Goal: Transaction & Acquisition: Download file/media

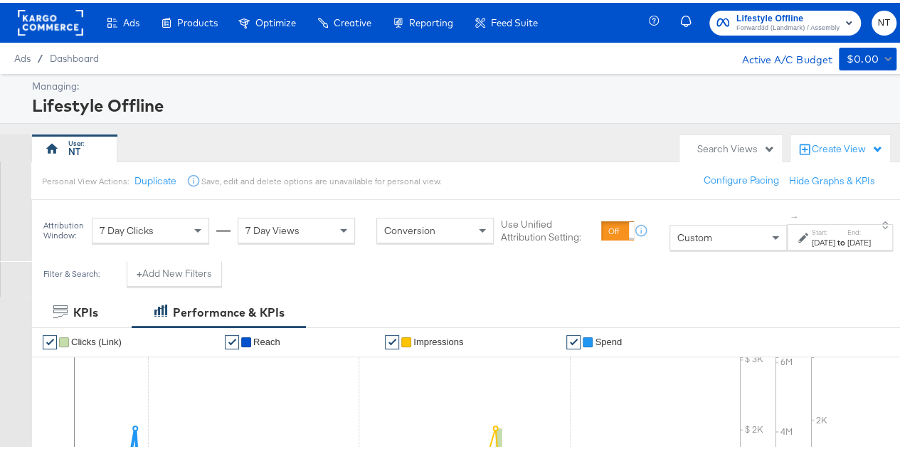
click at [812, 235] on div "[DATE]" at bounding box center [823, 239] width 23 height 11
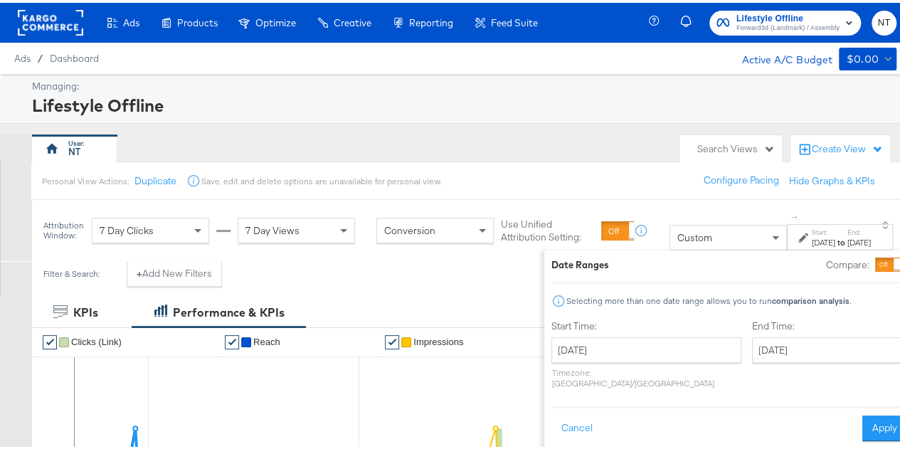
scroll to position [46, 0]
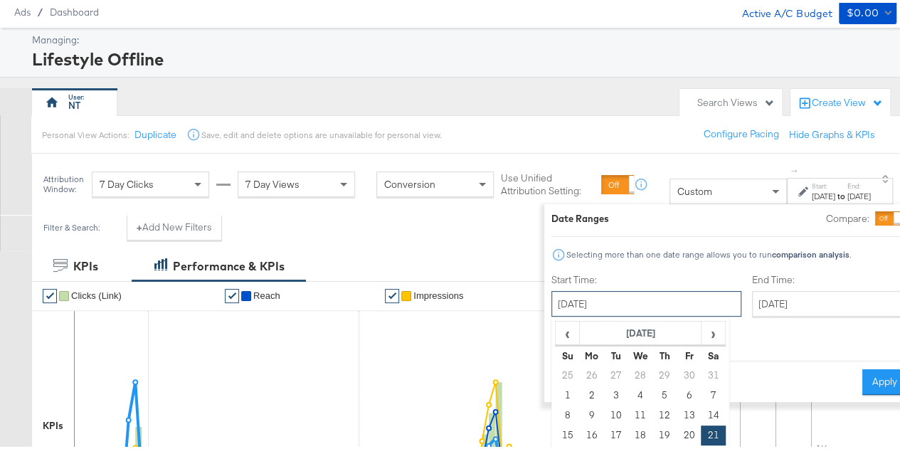
click at [600, 302] on input "[DATE]" at bounding box center [646, 301] width 190 height 26
click at [617, 335] on th "[DATE]" at bounding box center [640, 331] width 122 height 24
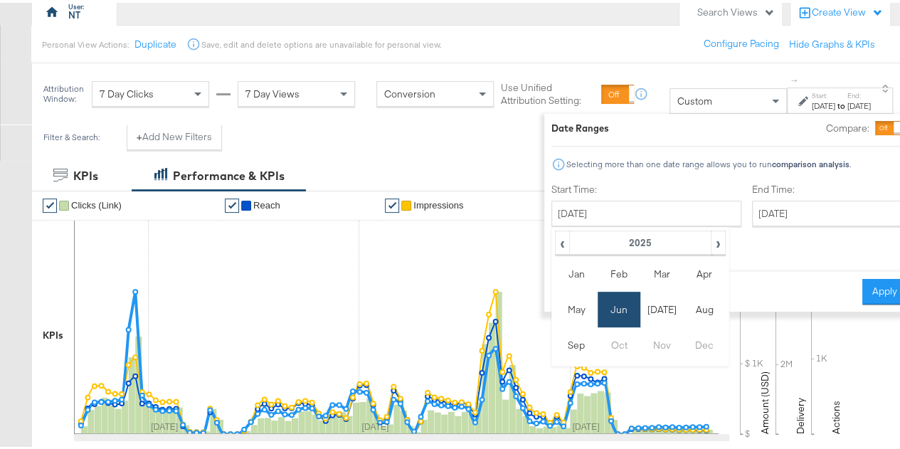
scroll to position [137, 0]
click at [556, 237] on span "‹" at bounding box center [562, 238] width 12 height 21
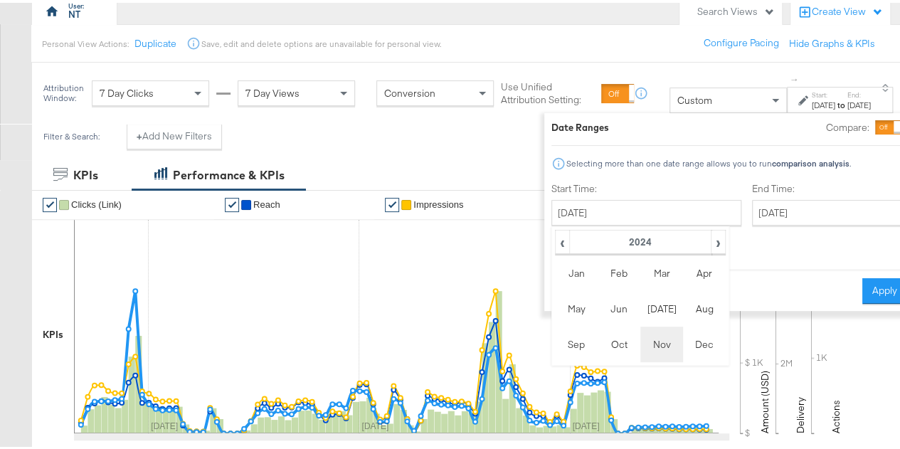
click at [640, 348] on td "Nov" at bounding box center [661, 342] width 43 height 36
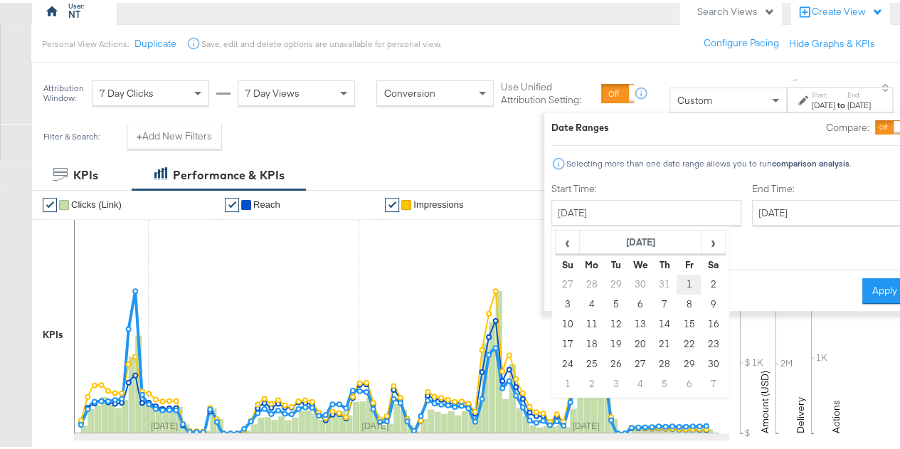
click at [676, 277] on td "1" at bounding box center [688, 282] width 24 height 20
type input "[DATE]"
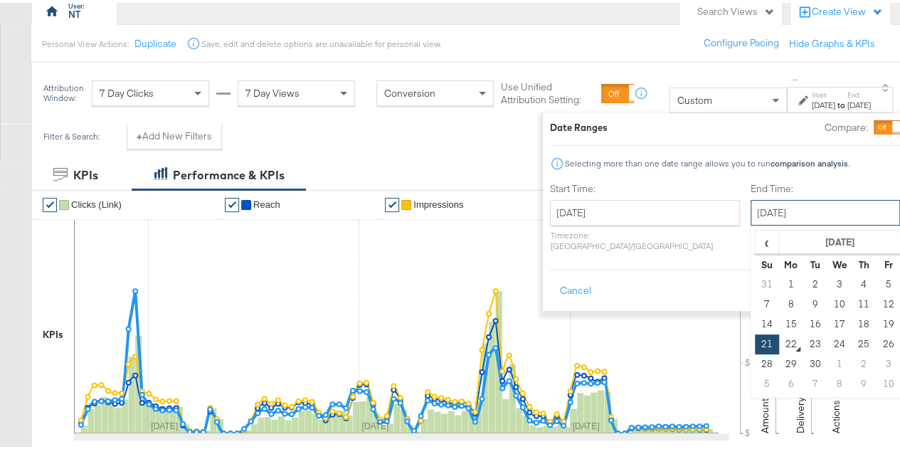
click at [750, 203] on input "[DATE]" at bounding box center [824, 210] width 149 height 26
click at [778, 238] on th "[DATE]" at bounding box center [839, 240] width 122 height 24
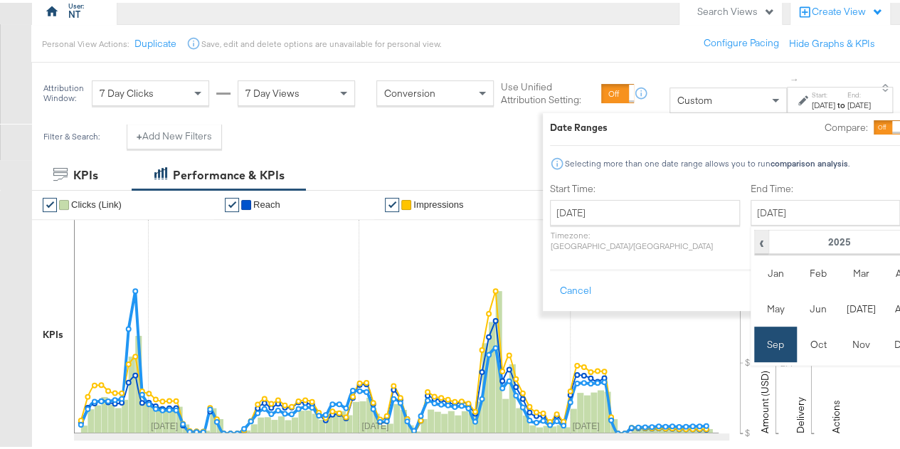
click at [755, 238] on span "‹" at bounding box center [761, 238] width 12 height 21
click at [882, 345] on td "Dec" at bounding box center [903, 342] width 43 height 36
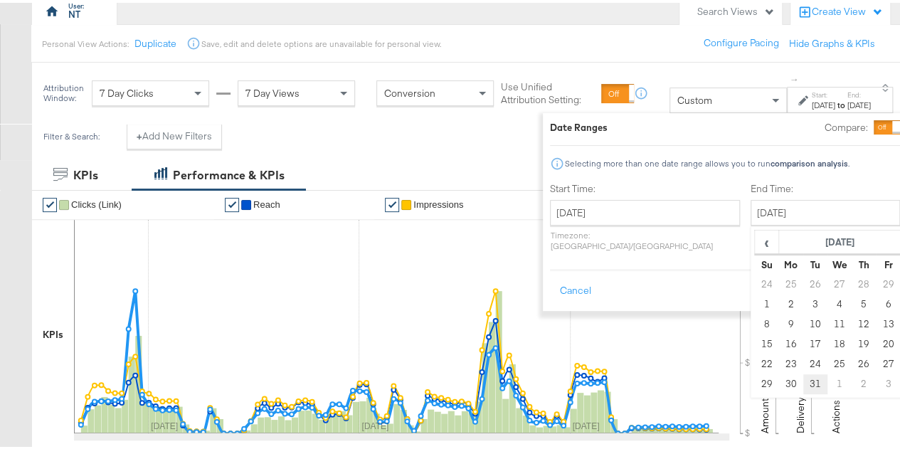
click at [802, 378] on td "31" at bounding box center [814, 381] width 24 height 20
type input "[DATE]"
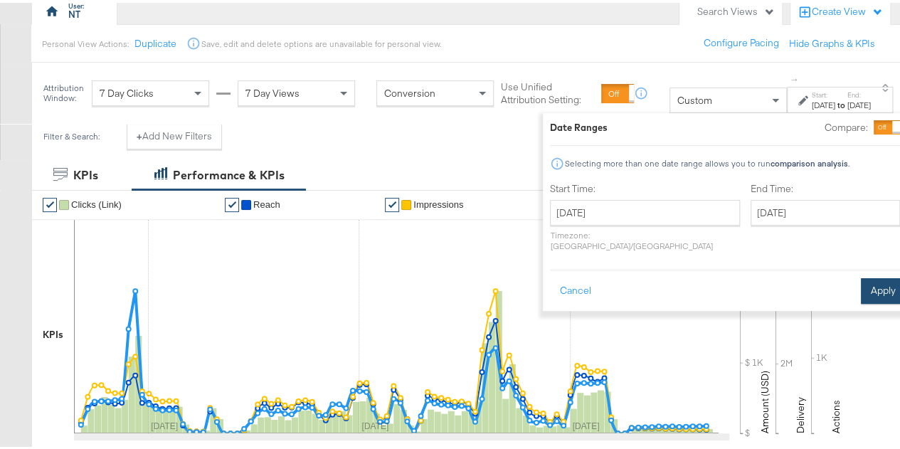
click at [861, 279] on button "Apply" at bounding box center [883, 288] width 45 height 26
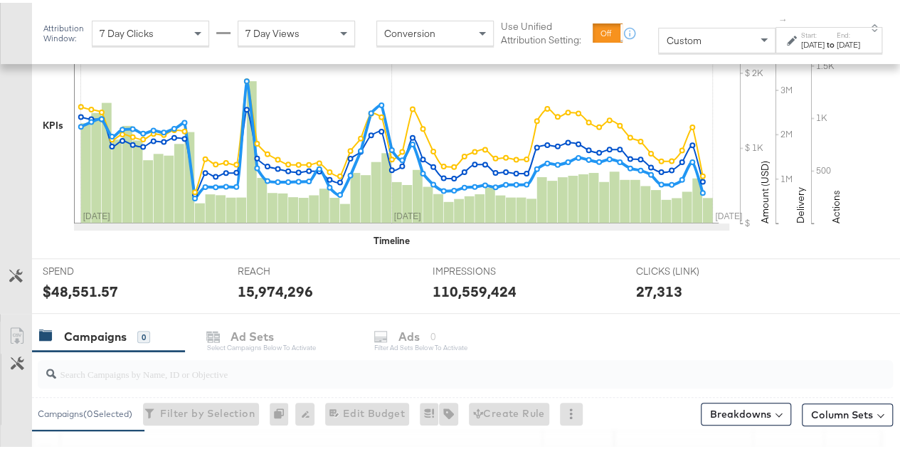
scroll to position [469, 0]
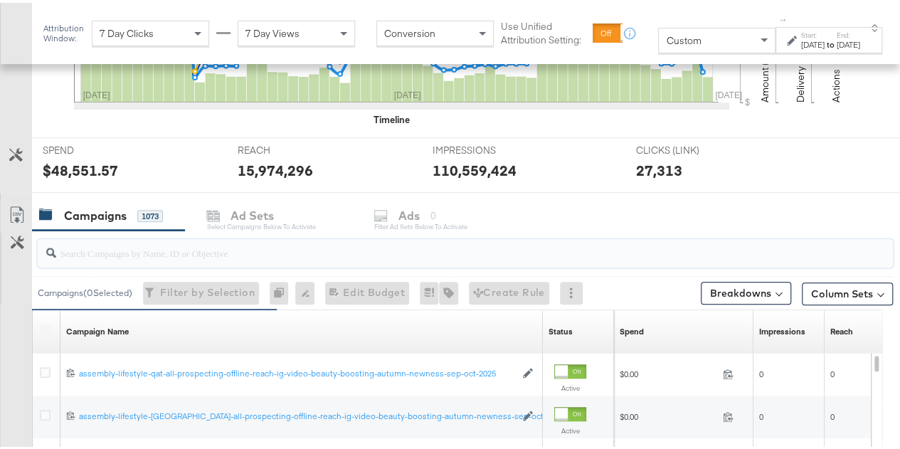
click at [253, 243] on input "search" at bounding box center [437, 244] width 762 height 28
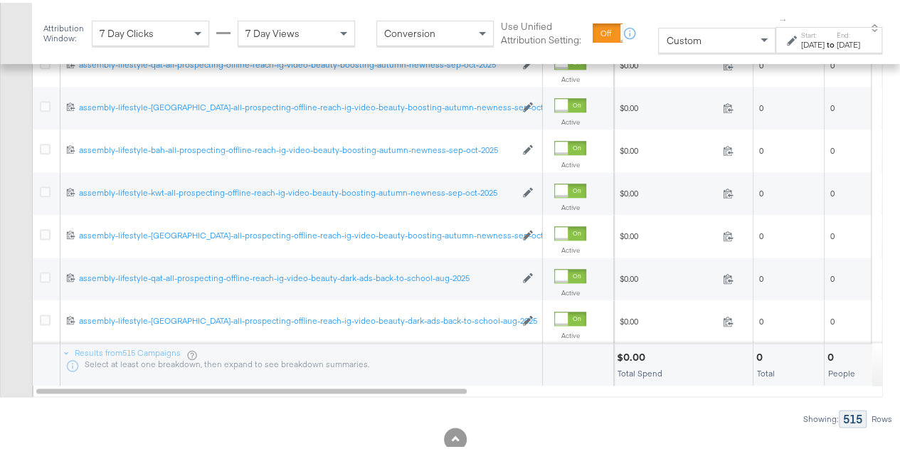
scroll to position [814, 0]
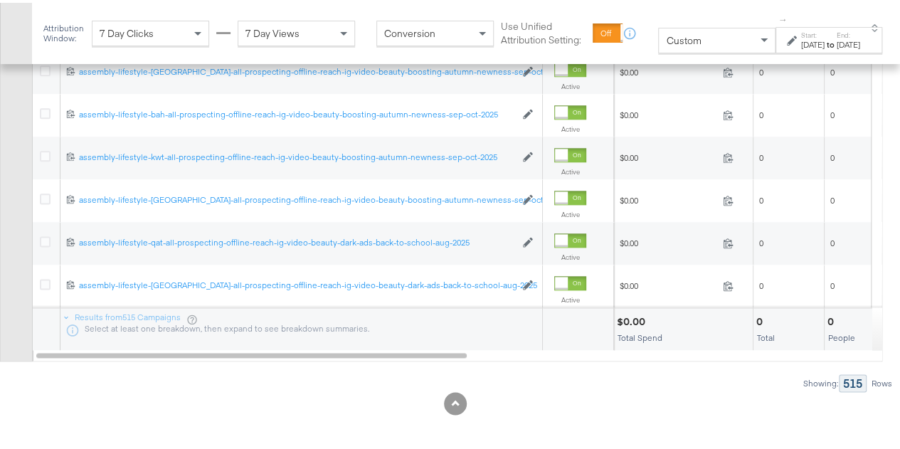
type input "-ig"
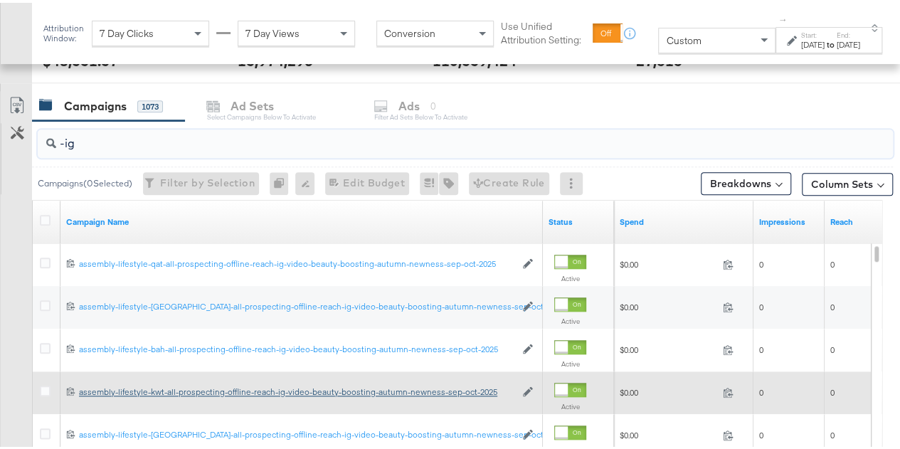
scroll to position [580, 0]
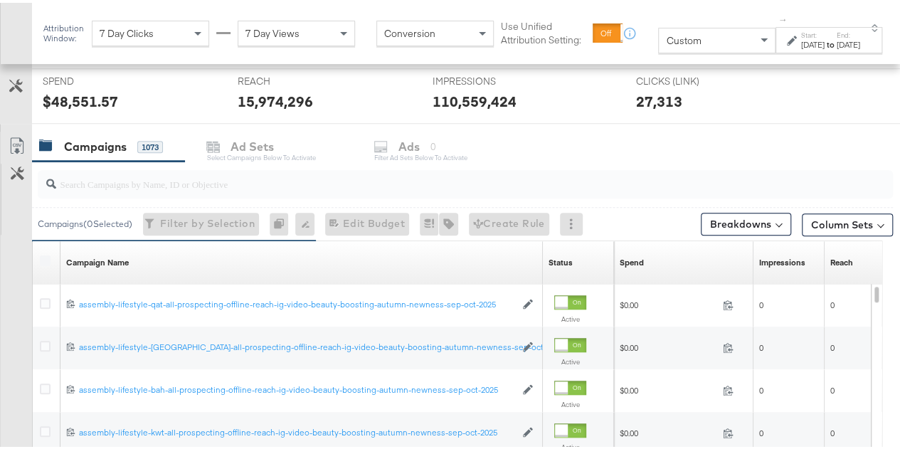
scroll to position [539, 0]
click at [93, 183] on input "search" at bounding box center [437, 175] width 762 height 28
type input "-ig"
click at [0, 252] on div "Customize KPIs Export as CSV" at bounding box center [16, 380] width 32 height 505
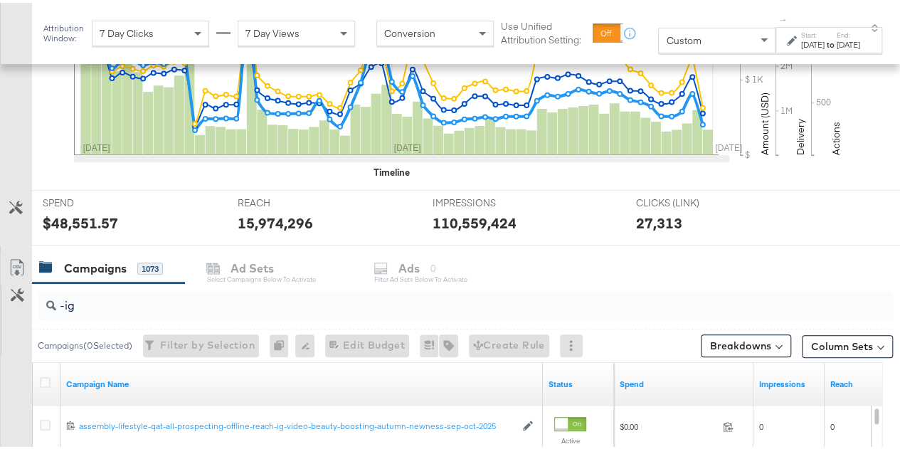
scroll to position [417, 0]
click at [46, 376] on icon at bounding box center [45, 378] width 11 height 11
click at [0, 0] on input "checkbox" at bounding box center [0, 0] width 0 height 0
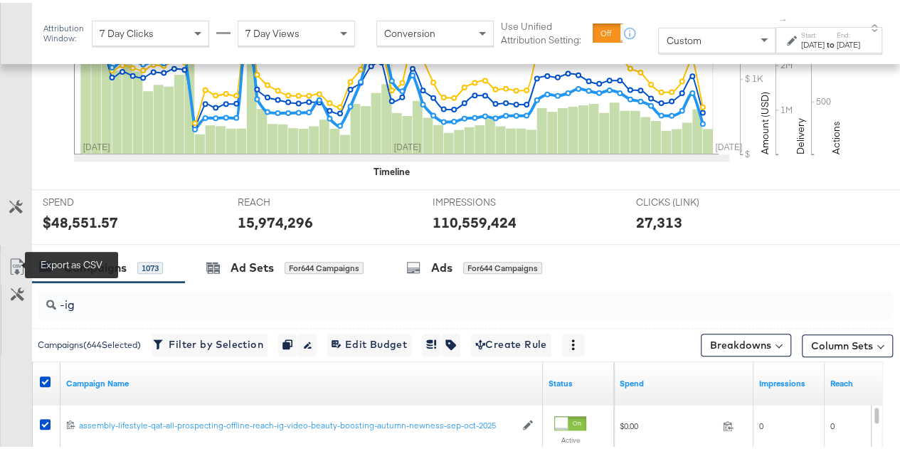
click at [18, 255] on icon at bounding box center [17, 263] width 17 height 17
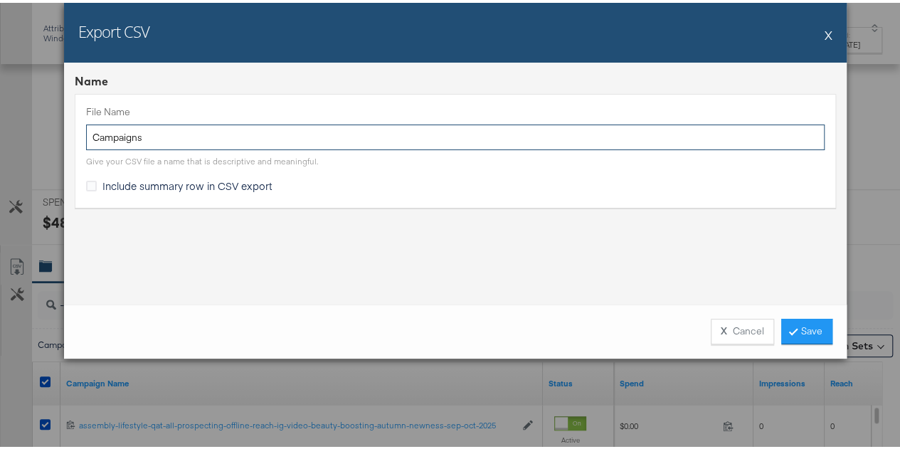
click at [209, 126] on input "Campaigns" at bounding box center [455, 135] width 738 height 26
type input "-ig"
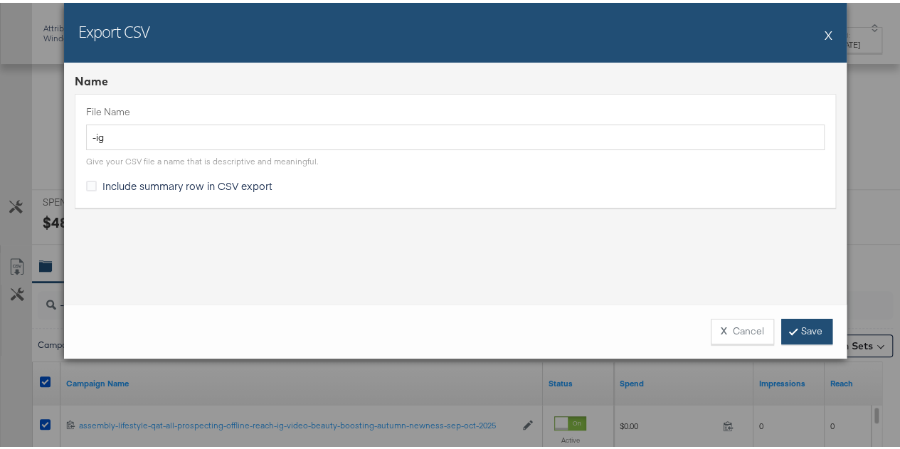
click at [797, 339] on link "Save" at bounding box center [806, 329] width 51 height 26
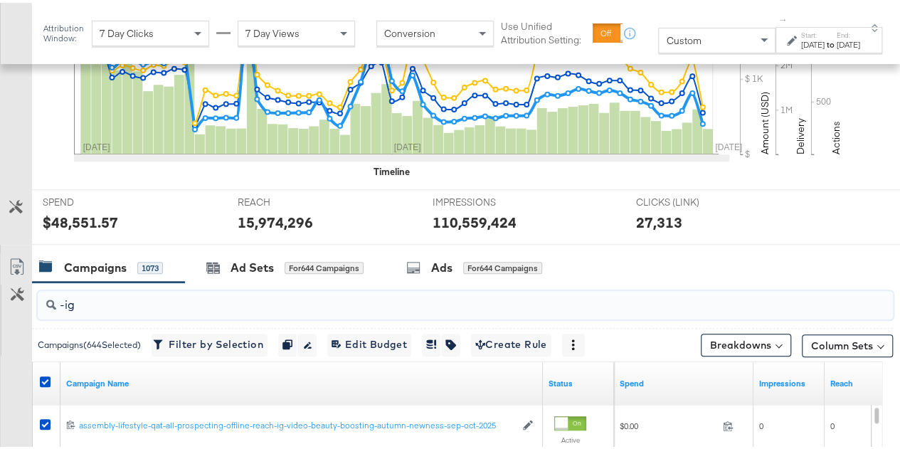
click at [105, 291] on input "-ig" at bounding box center [437, 296] width 762 height 28
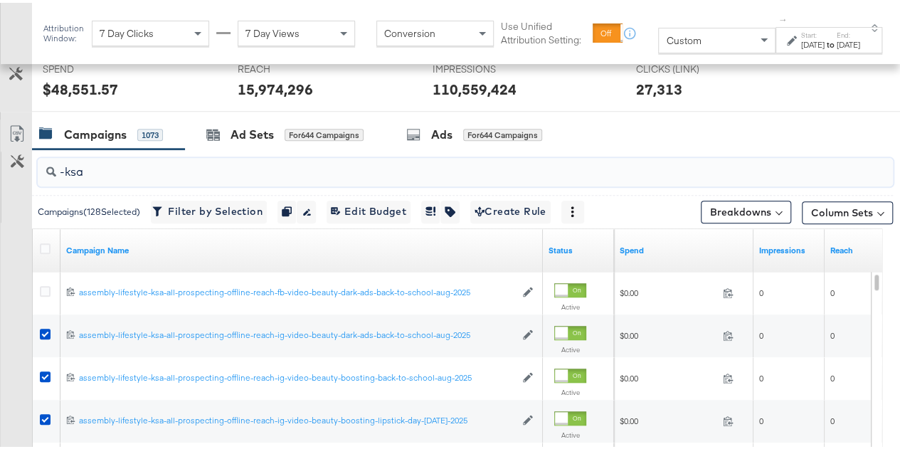
scroll to position [551, 0]
type input "-ksa"
click at [43, 240] on icon at bounding box center [45, 245] width 11 height 11
click at [0, 0] on input "checkbox" at bounding box center [0, 0] width 0 height 0
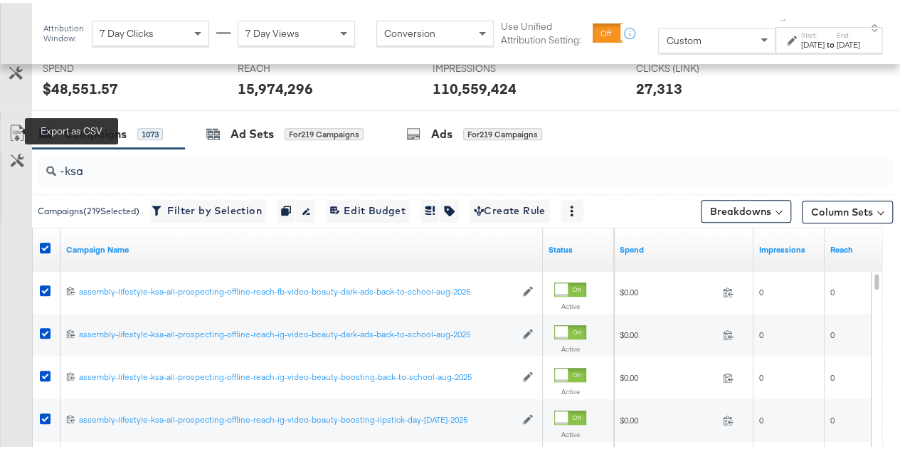
click at [16, 125] on icon at bounding box center [17, 130] width 17 height 17
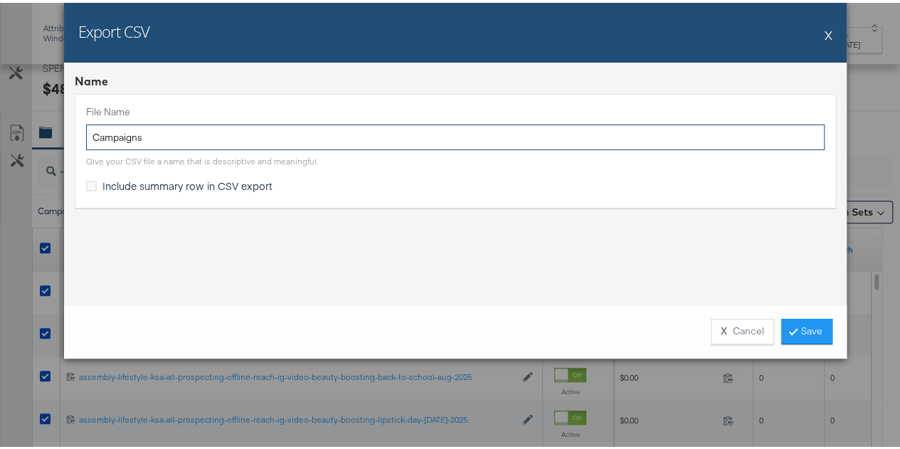
click at [162, 134] on input "Campaigns" at bounding box center [455, 135] width 738 height 26
type input "-ksa"
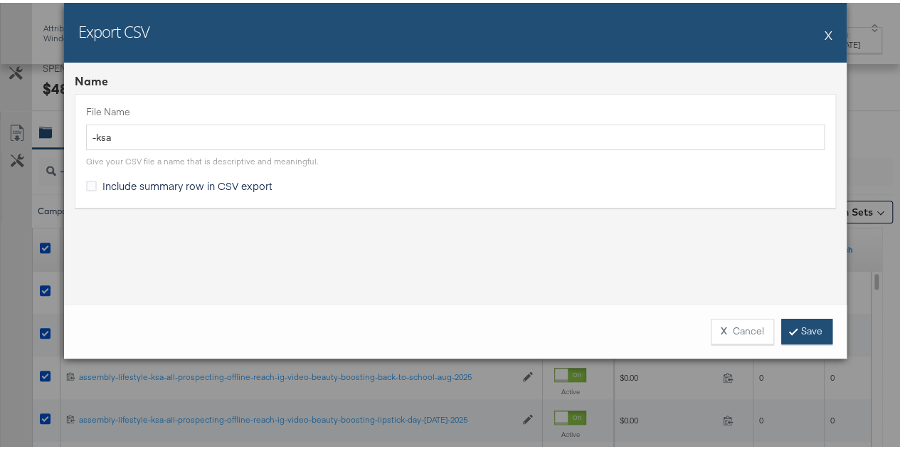
click at [807, 335] on link "Save" at bounding box center [806, 329] width 51 height 26
